Goal: Task Accomplishment & Management: Use online tool/utility

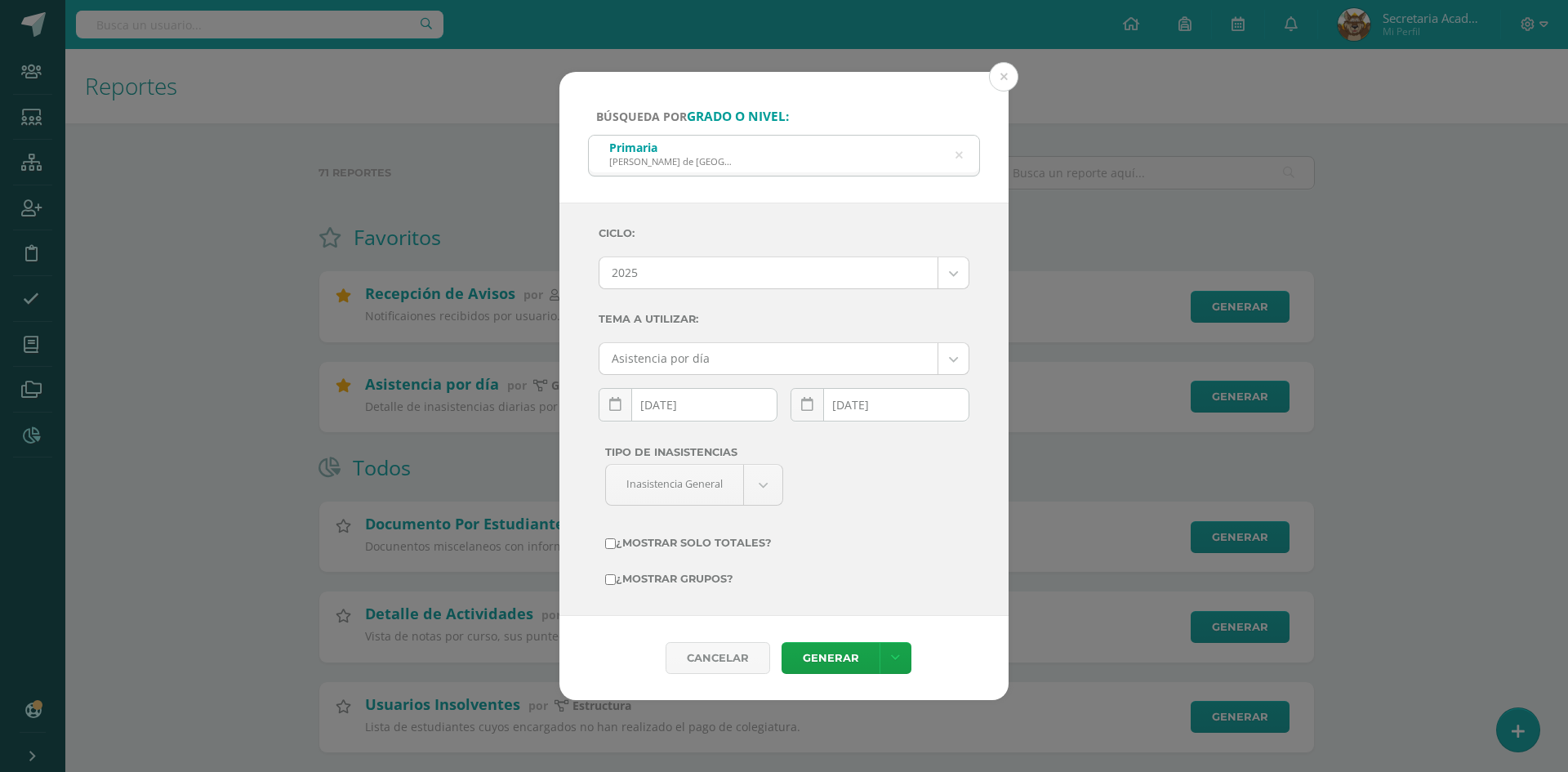
drag, startPoint x: 959, startPoint y: 155, endPoint x: 781, endPoint y: 267, distance: 210.3
click at [959, 155] on icon at bounding box center [960, 156] width 7 height 41
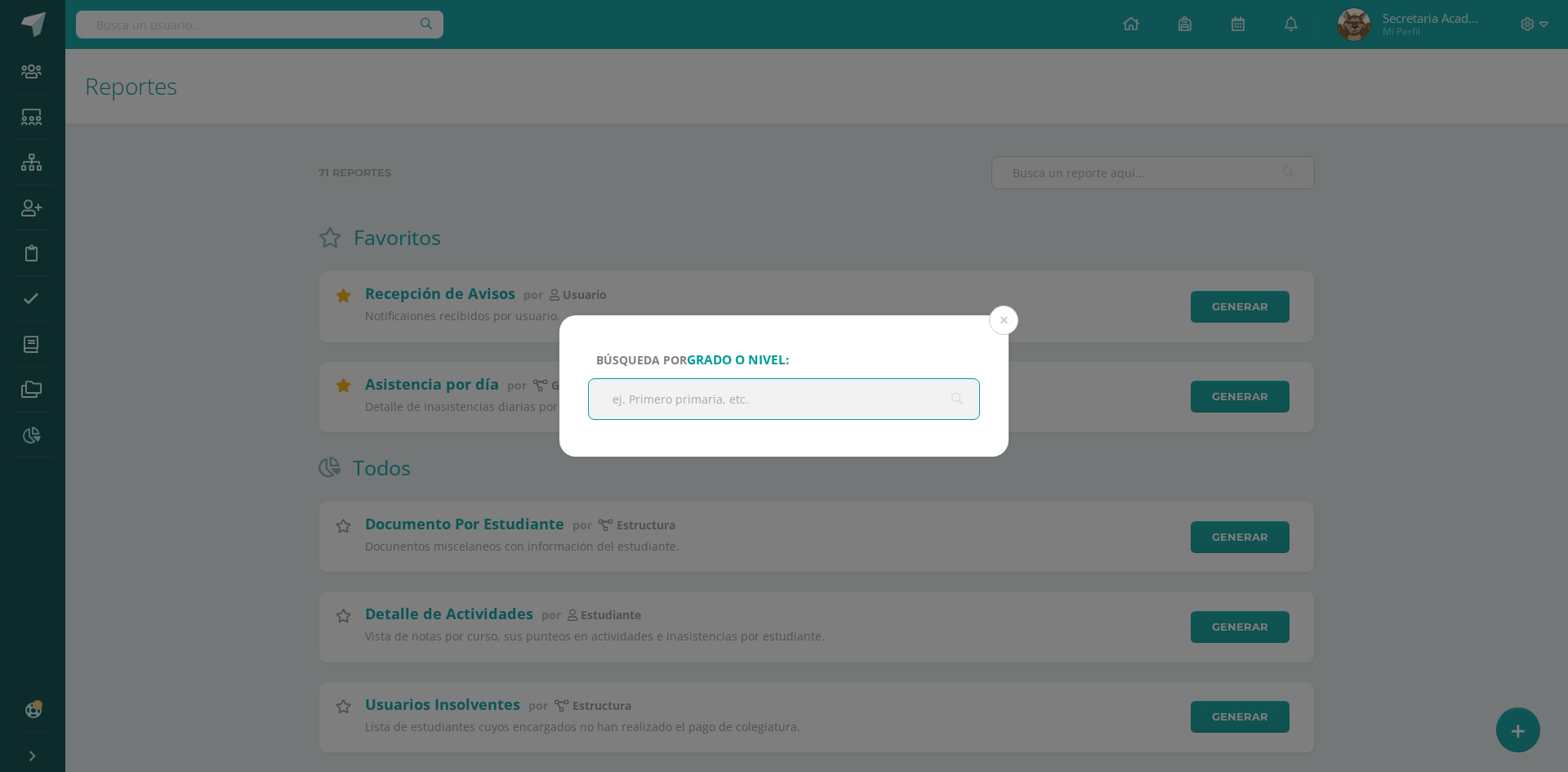
click at [677, 407] on input "text" at bounding box center [784, 399] width 391 height 40
type input "SECUNDA"
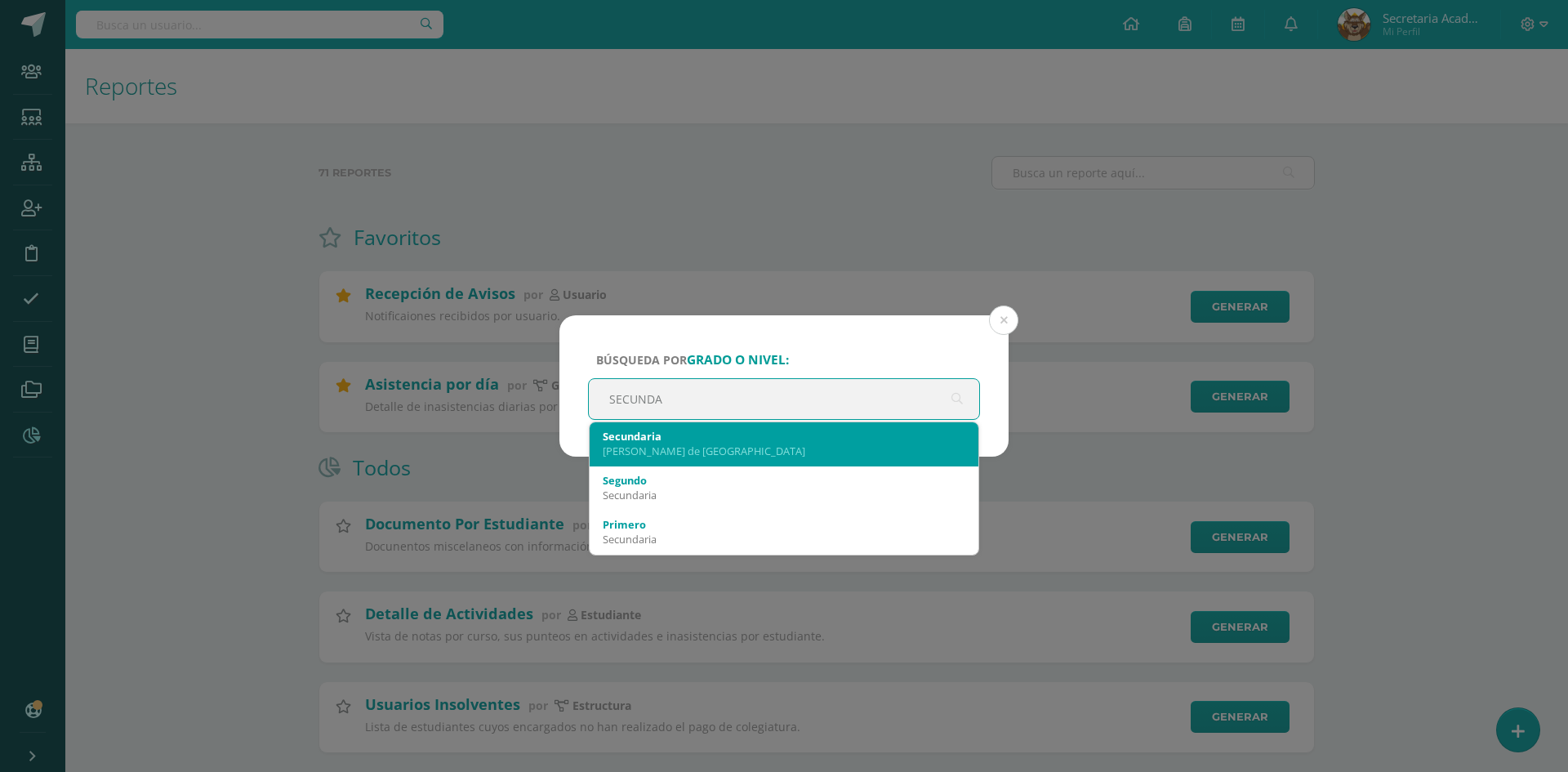
click at [689, 435] on div "Secundaria" at bounding box center [784, 435] width 363 height 14
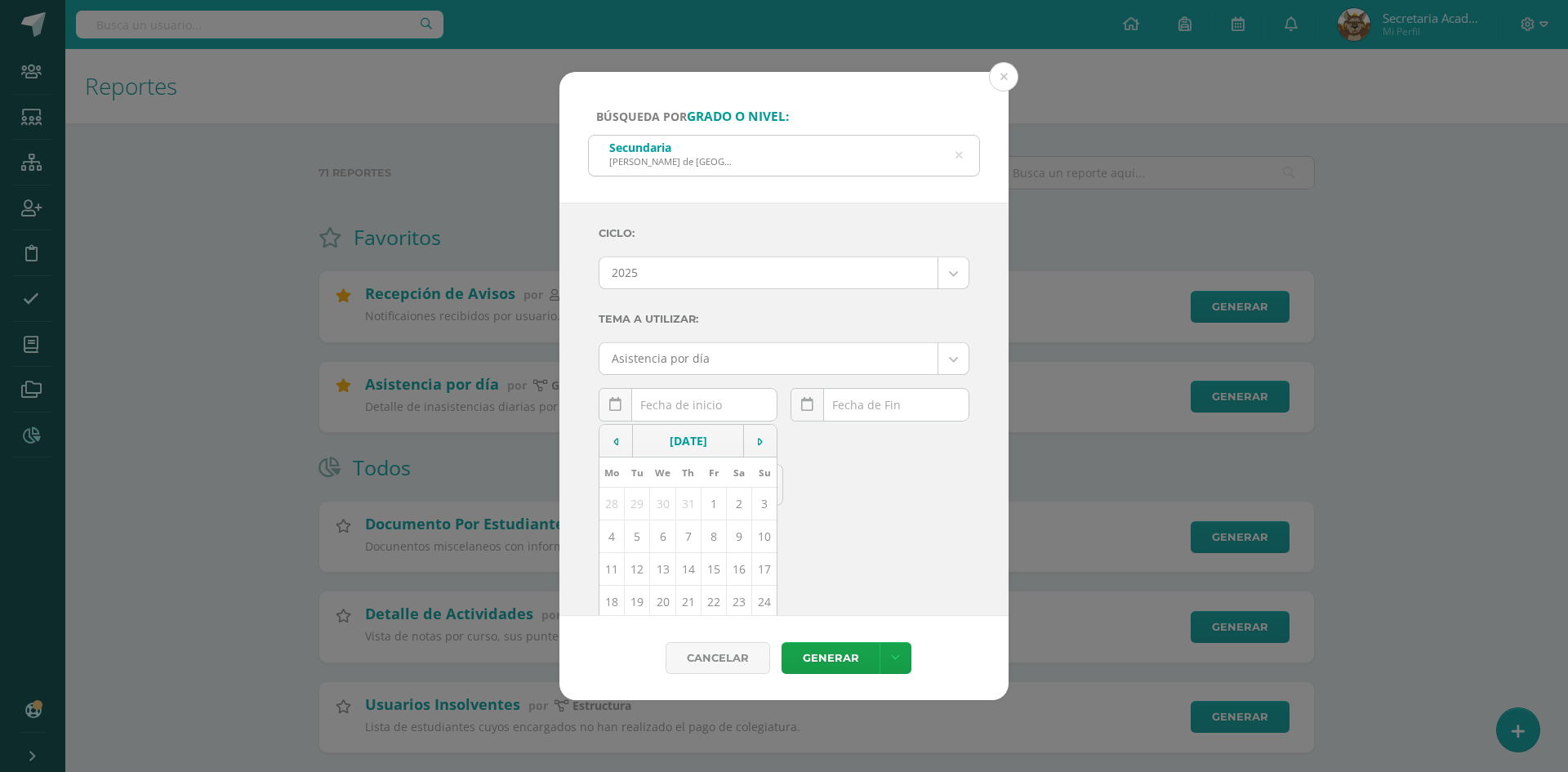
click at [689, 414] on div "[DATE] Mo Tu We Th Fr Sa Su 28 29 30 31 1 2 3 4 5 6 7 8 9 10 11 12 13 14 15 16 …" at bounding box center [688, 411] width 179 height 47
click at [639, 570] on td "12" at bounding box center [637, 568] width 25 height 32
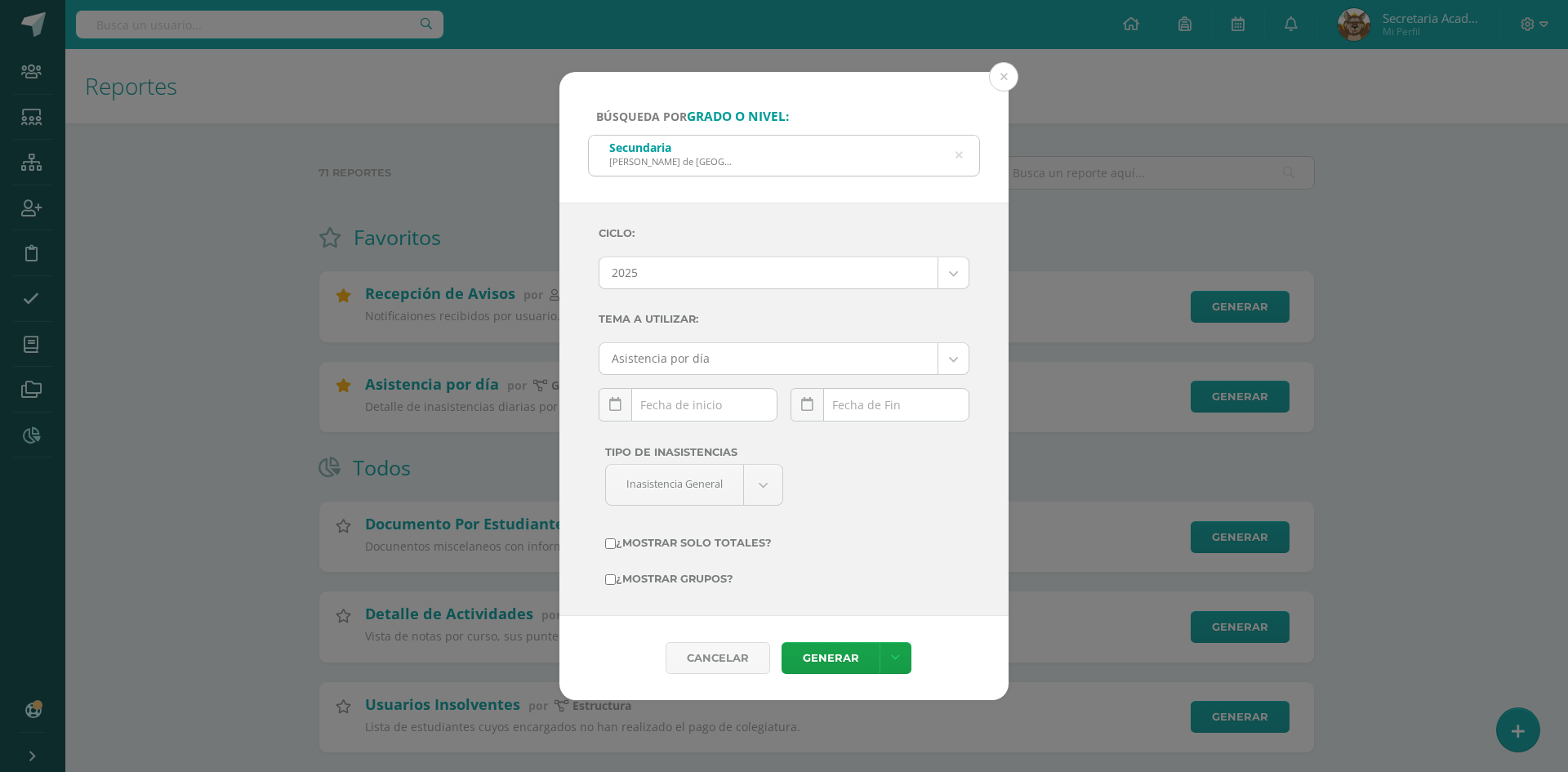
type input "[DATE]"
click at [868, 413] on div "[DATE] Mo Tu We Th Fr Sa Su 28 29 30 31 1 2 3 4 5 6 7 8 9 10 11 12 13 14 15 16 …" at bounding box center [879, 411] width 179 height 47
click at [828, 564] on td "12" at bounding box center [830, 568] width 25 height 32
type input "[DATE]"
click at [833, 651] on link "Generar" at bounding box center [831, 657] width 98 height 31
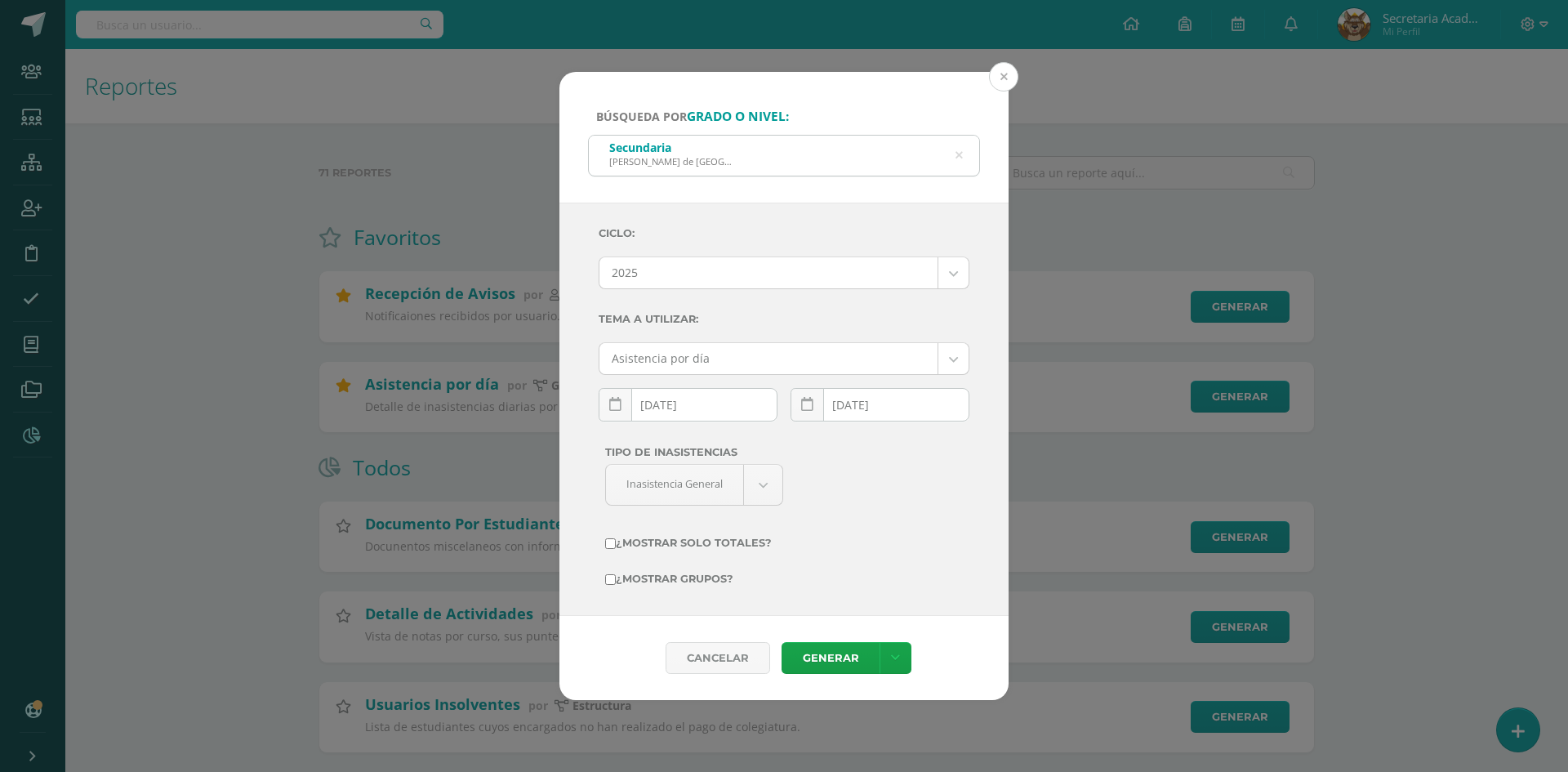
click at [1004, 75] on button at bounding box center [1004, 76] width 30 height 30
